Goal: Navigation & Orientation: Find specific page/section

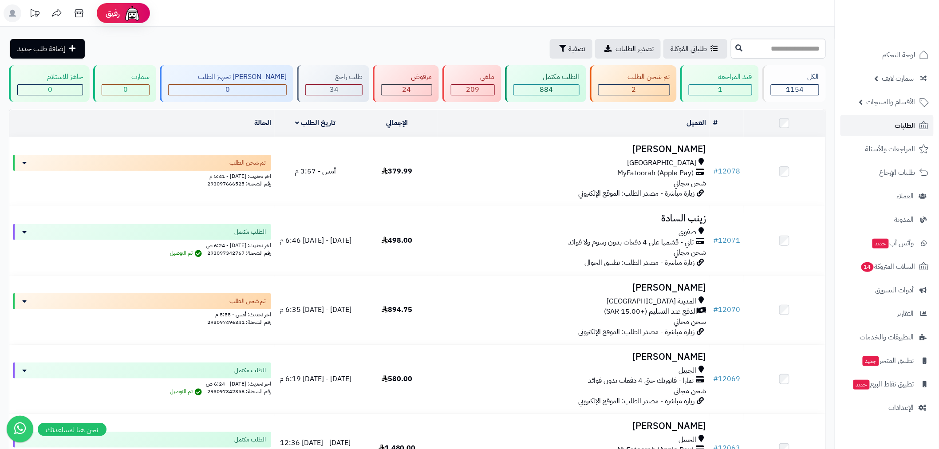
click at [898, 129] on span "الطلبات" at bounding box center [905, 125] width 20 height 12
